Goal: Use online tool/utility

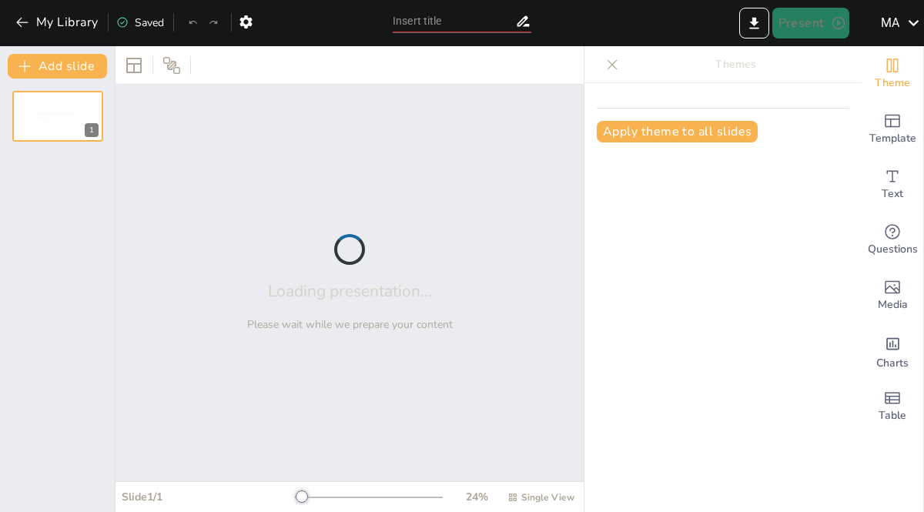
type input "mysteries of the universe"
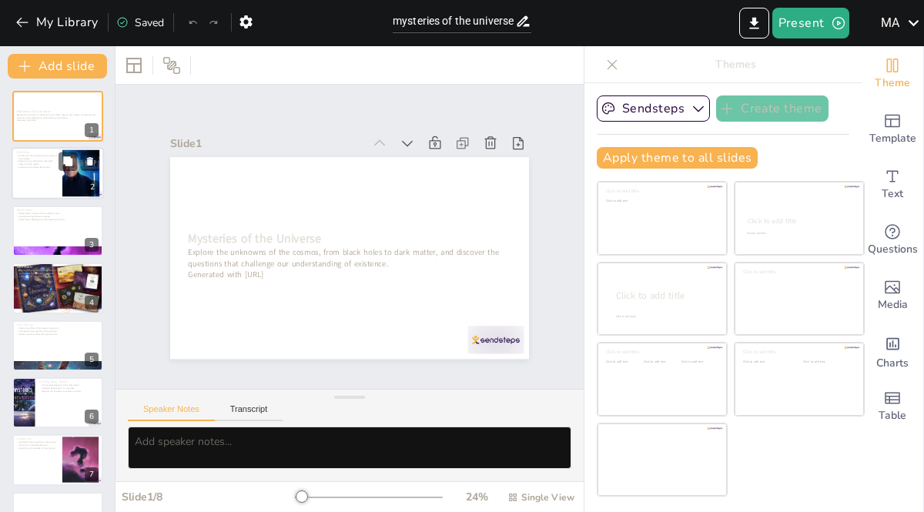
click at [70, 181] on div at bounding box center [80, 173] width 83 height 47
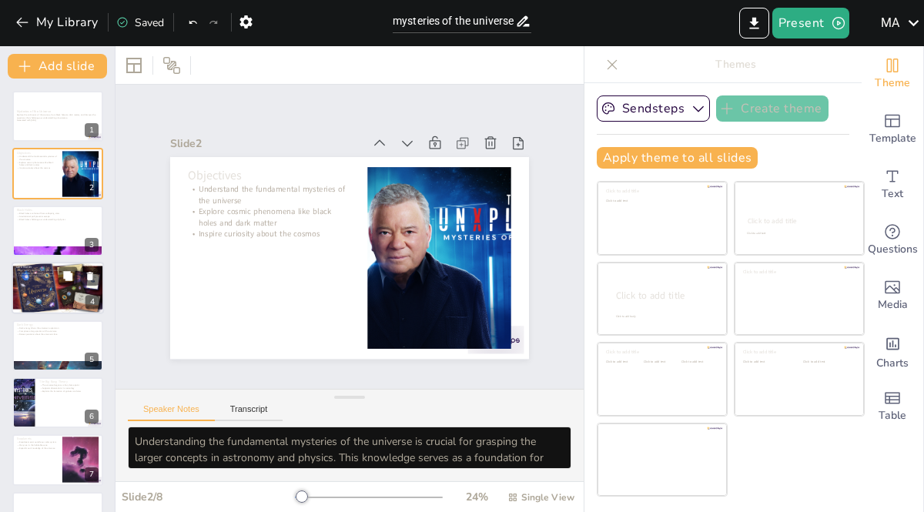
click at [34, 297] on div at bounding box center [58, 288] width 92 height 59
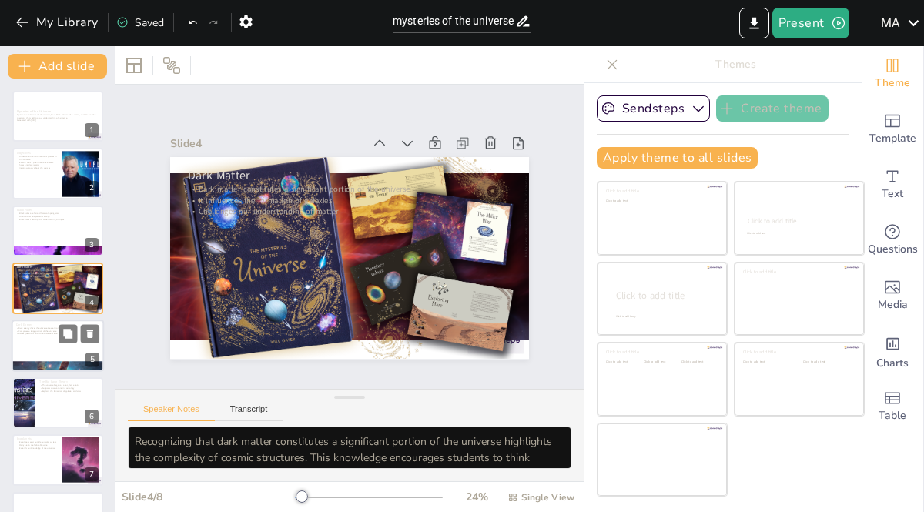
click at [49, 350] on div at bounding box center [58, 345] width 92 height 52
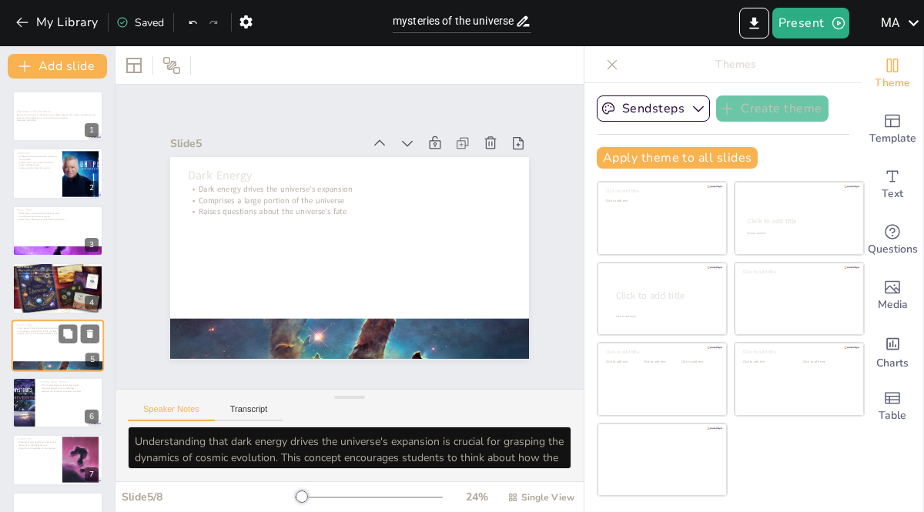
scroll to position [43, 0]
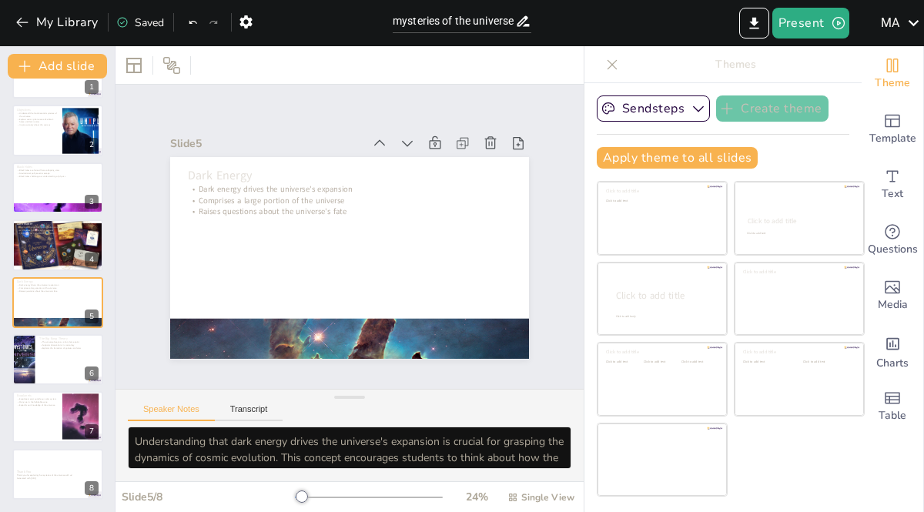
click at [53, 332] on div "Mysteries of the Universe Explore the unknowns of the cosmos, from black holes …" at bounding box center [57, 274] width 115 height 452
click at [51, 346] on p "Explains the formation of galaxies and stars" at bounding box center [69, 347] width 60 height 3
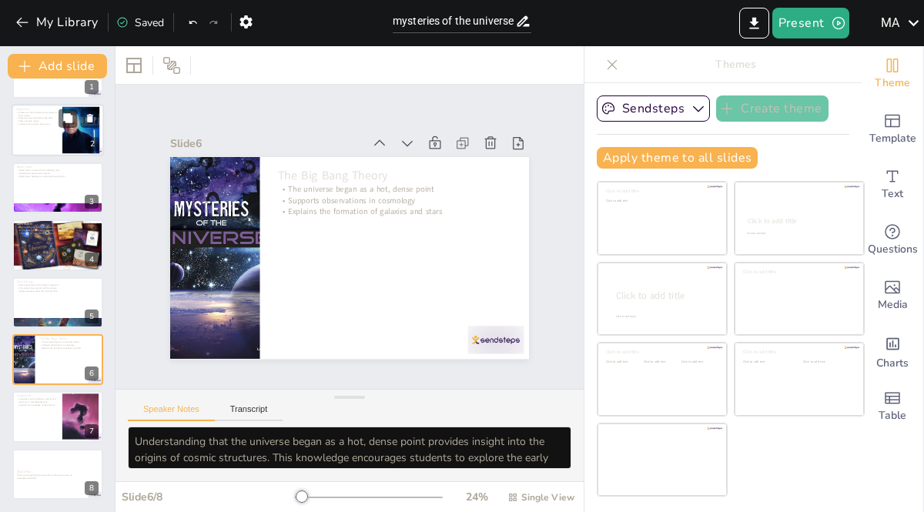
click at [48, 139] on div at bounding box center [58, 131] width 92 height 52
type textarea "Understanding the fundamental mysteries of the universe is crucial for grasping…"
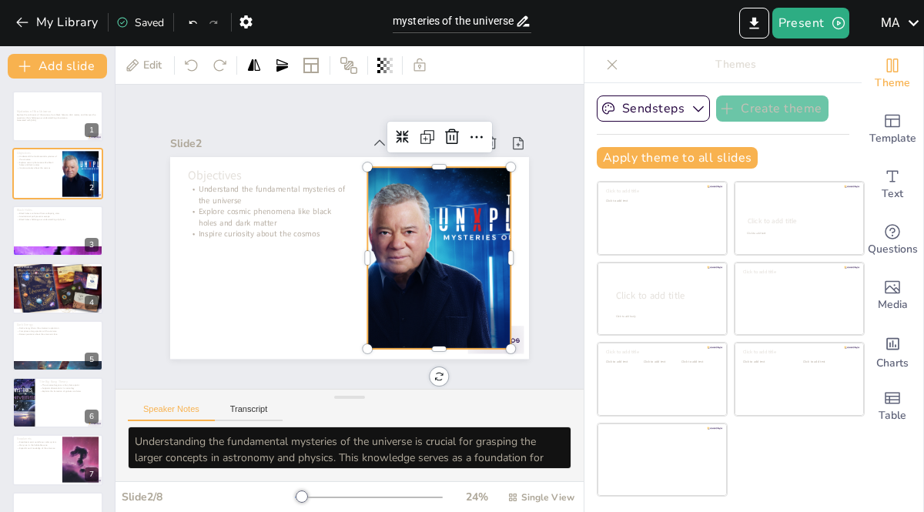
click at [410, 279] on div at bounding box center [439, 259] width 322 height 182
click at [443, 132] on icon at bounding box center [452, 137] width 18 height 18
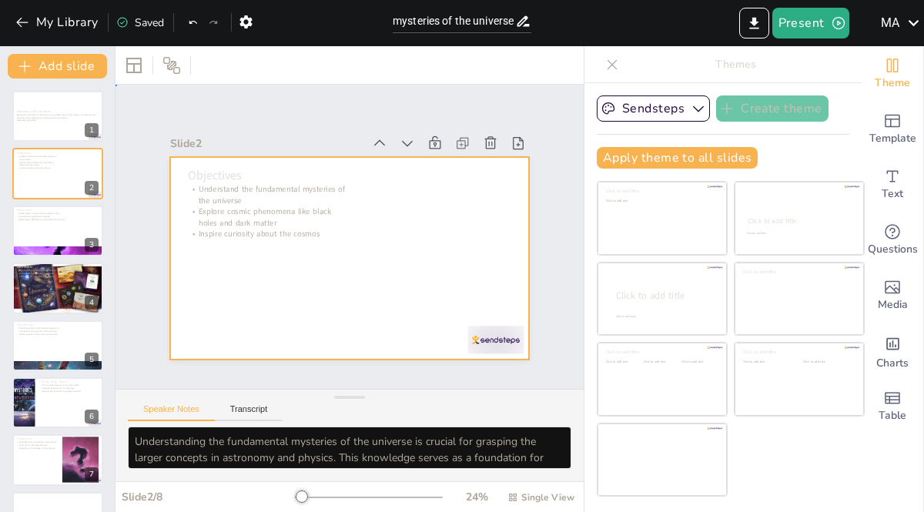
click at [432, 232] on div at bounding box center [349, 258] width 359 height 202
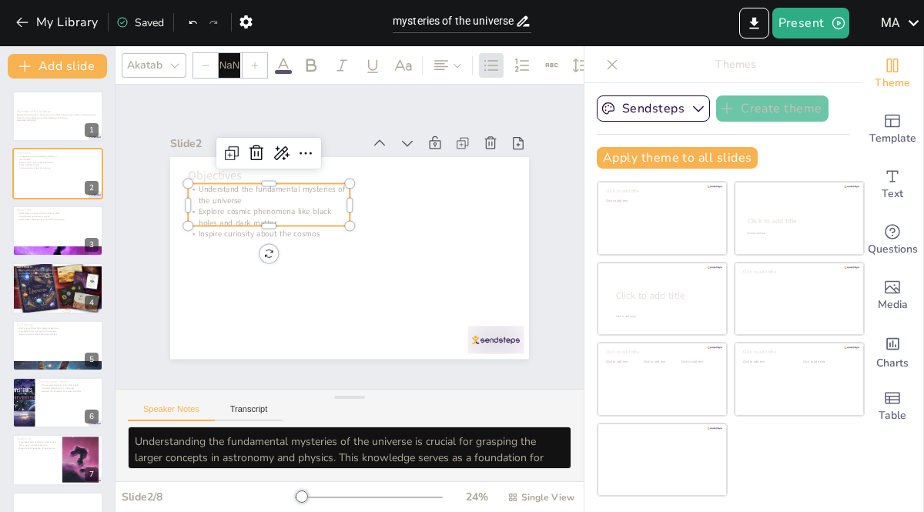
type input "32"
click at [242, 231] on p "Inspire curiosity about the cosmos" at bounding box center [269, 234] width 162 height 11
click at [72, 233] on div at bounding box center [58, 231] width 92 height 52
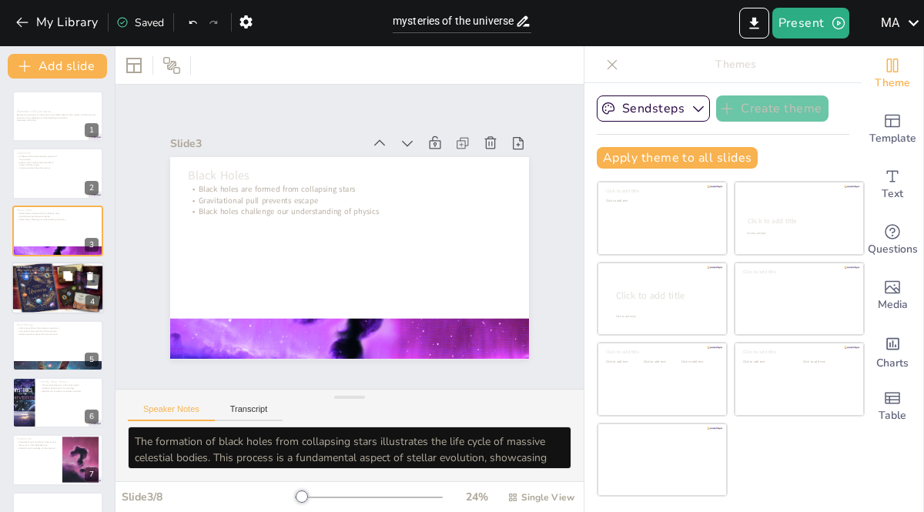
click at [21, 290] on div at bounding box center [58, 288] width 92 height 59
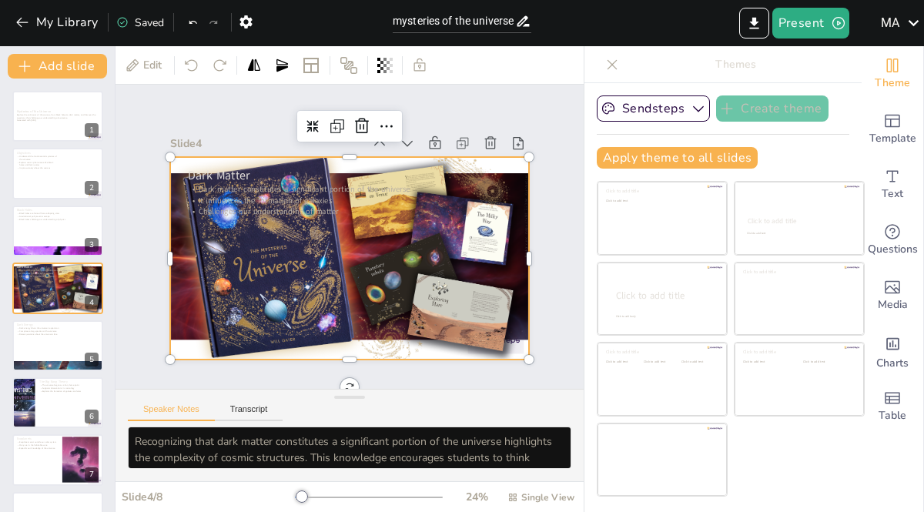
click at [203, 230] on div at bounding box center [349, 258] width 359 height 229
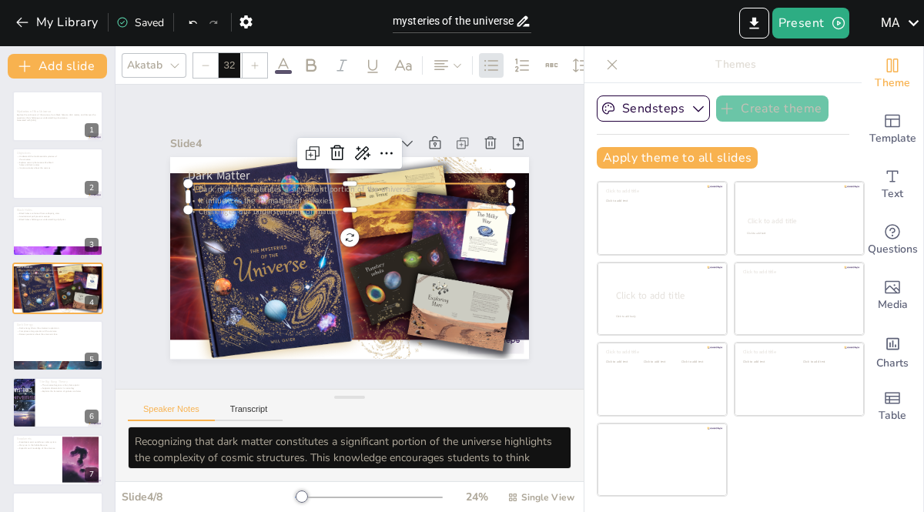
click at [262, 206] on div "Dark Matter Dark matter constitutes a significant portion of the universe It in…" at bounding box center [348, 258] width 378 height 239
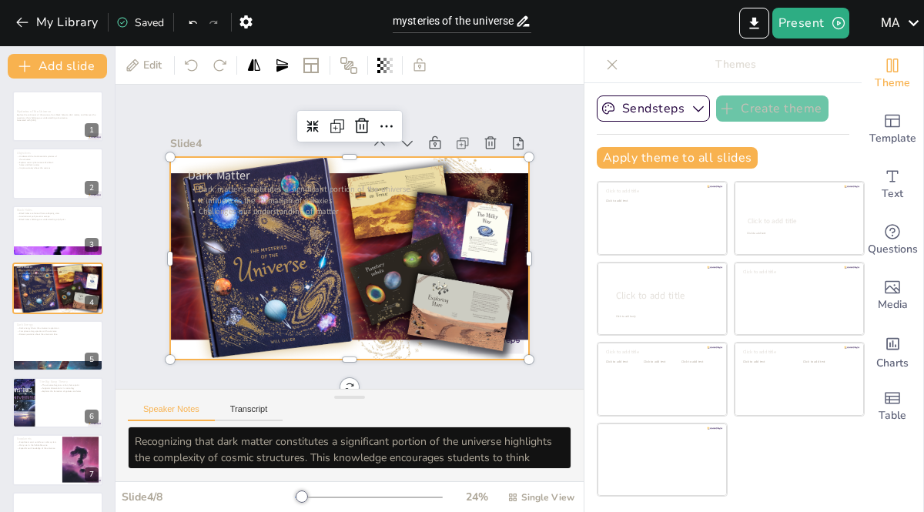
click at [240, 255] on div at bounding box center [349, 258] width 359 height 229
click at [483, 135] on icon at bounding box center [490, 142] width 15 height 15
type textarea "Understanding that dark energy drives the universe's expansion is crucial for g…"
